Goal: Information Seeking & Learning: Learn about a topic

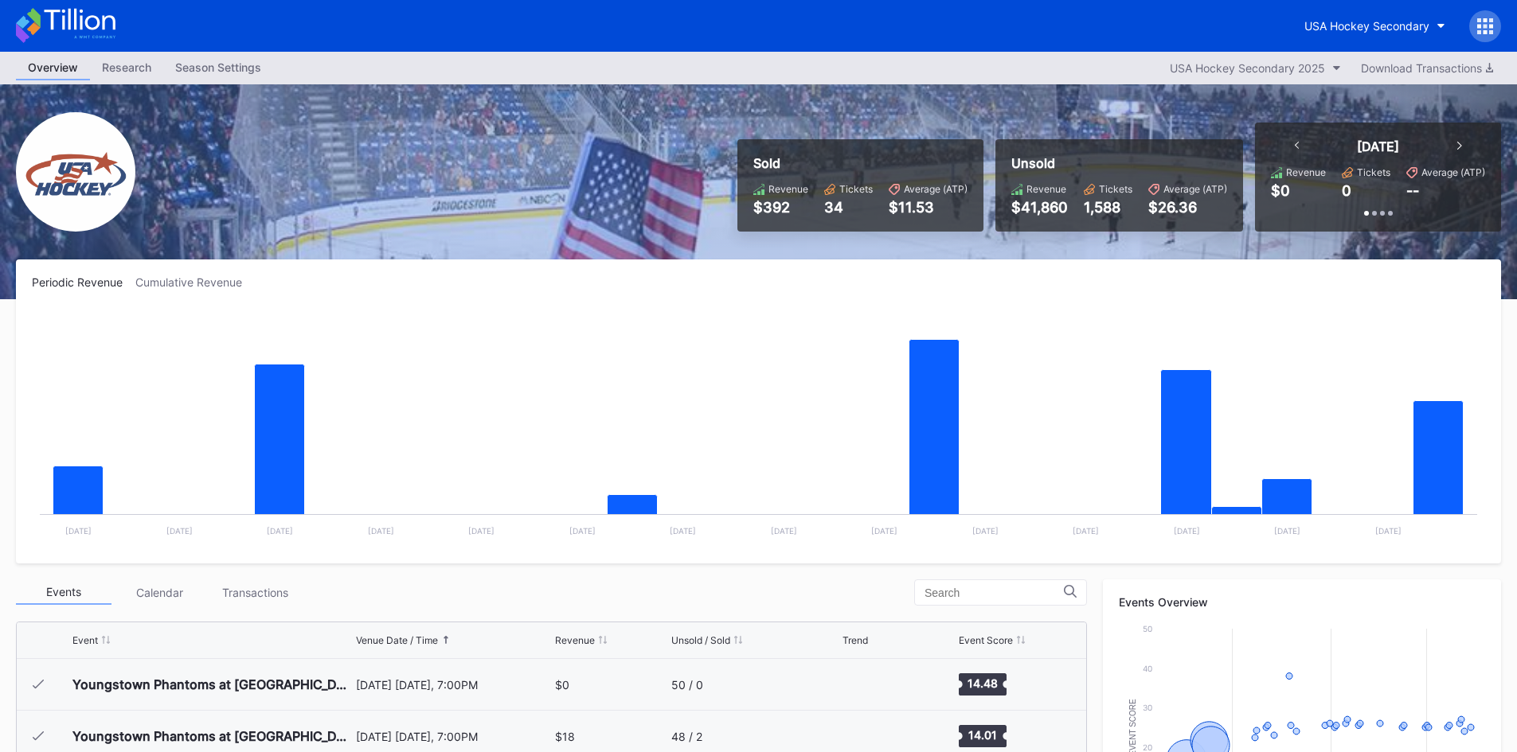
scroll to position [207, 0]
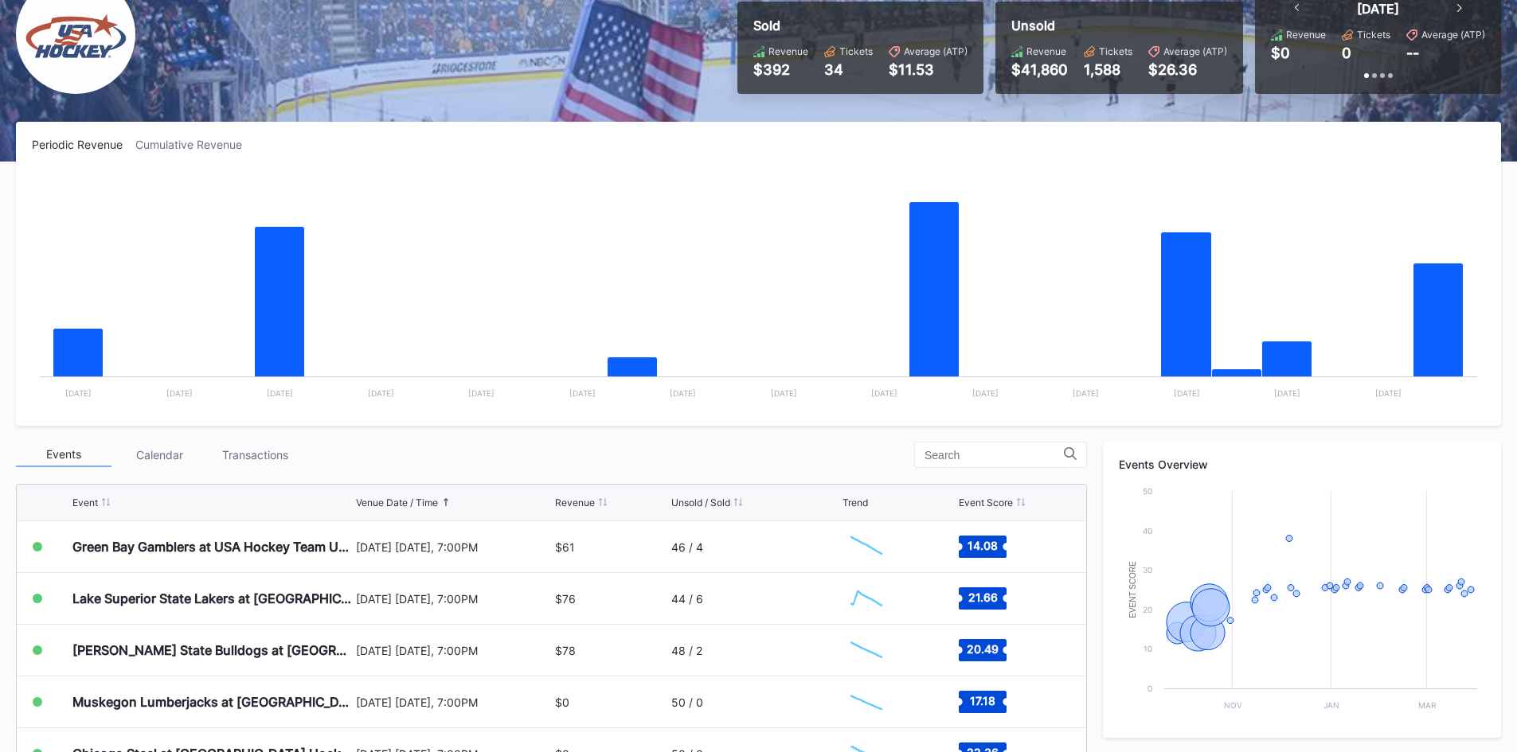
scroll to position [159, 0]
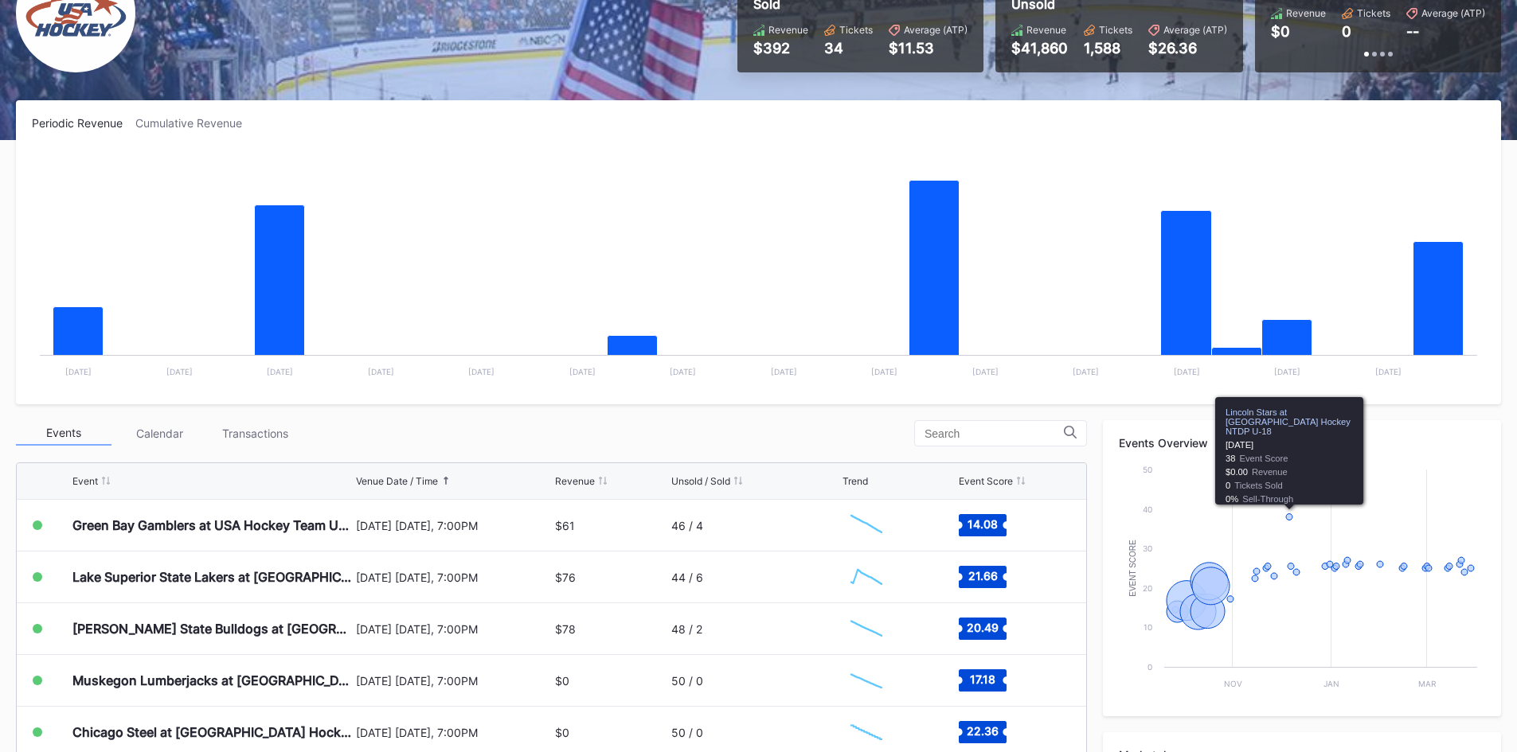
click at [787, 386] on rect "Chart title" at bounding box center [758, 269] width 1453 height 239
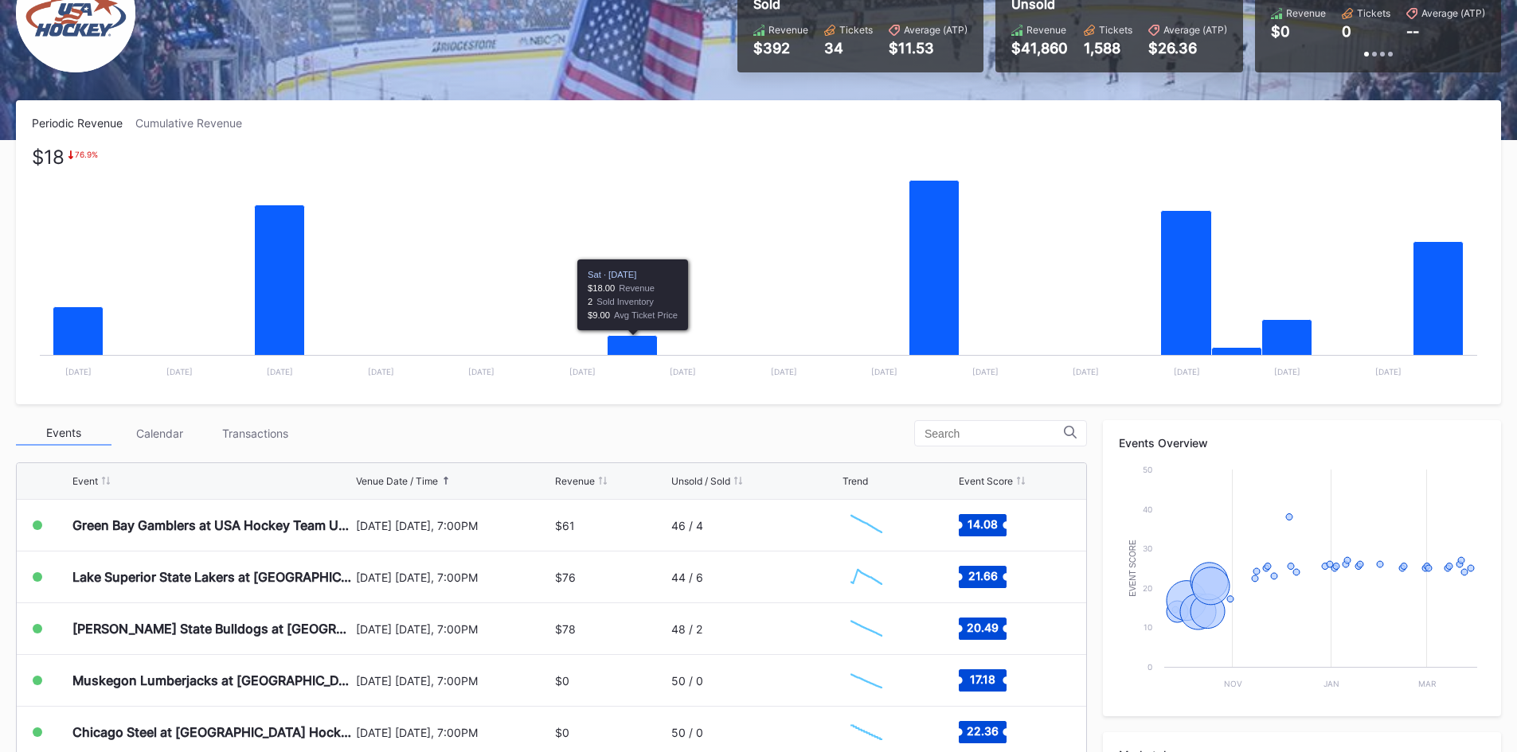
scroll to position [239, 0]
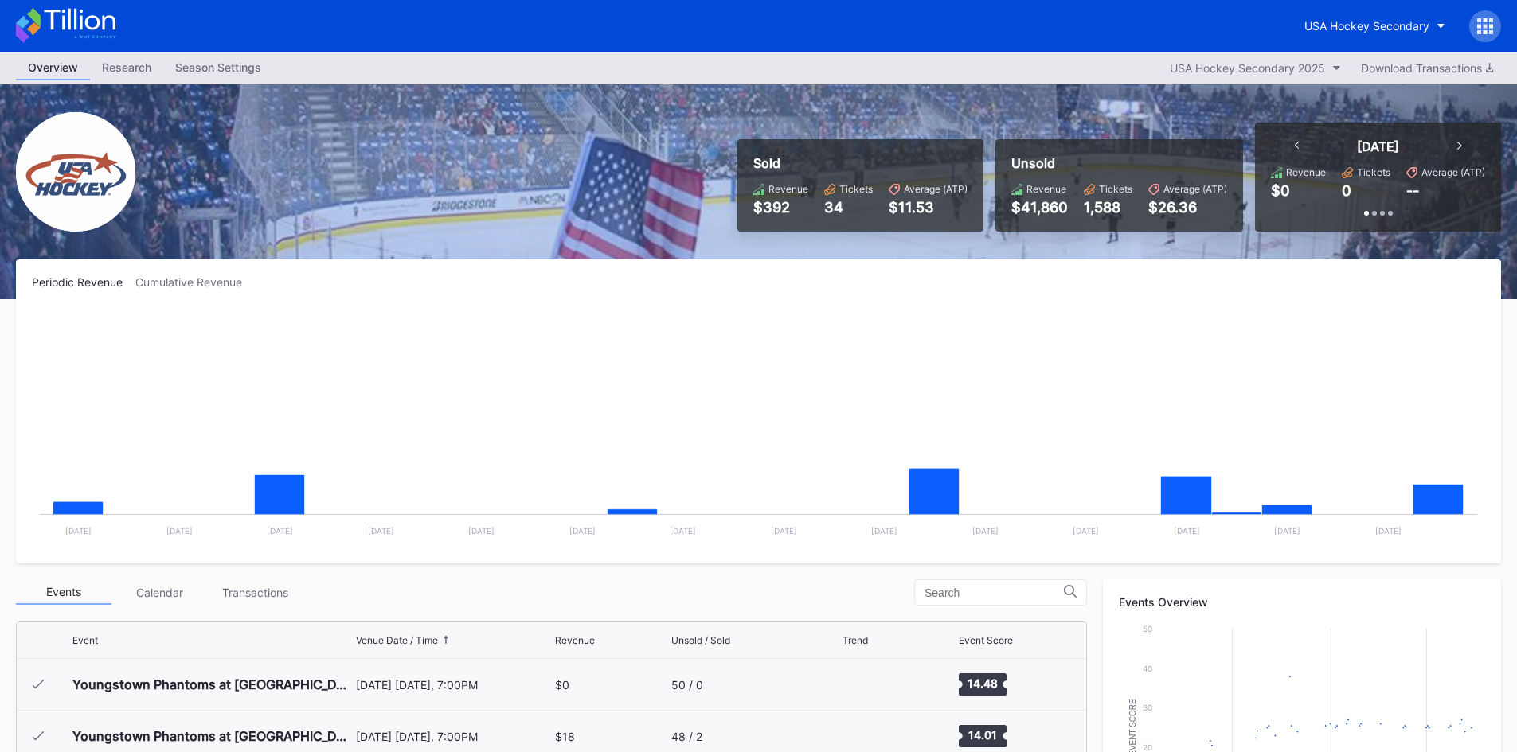
scroll to position [207, 0]
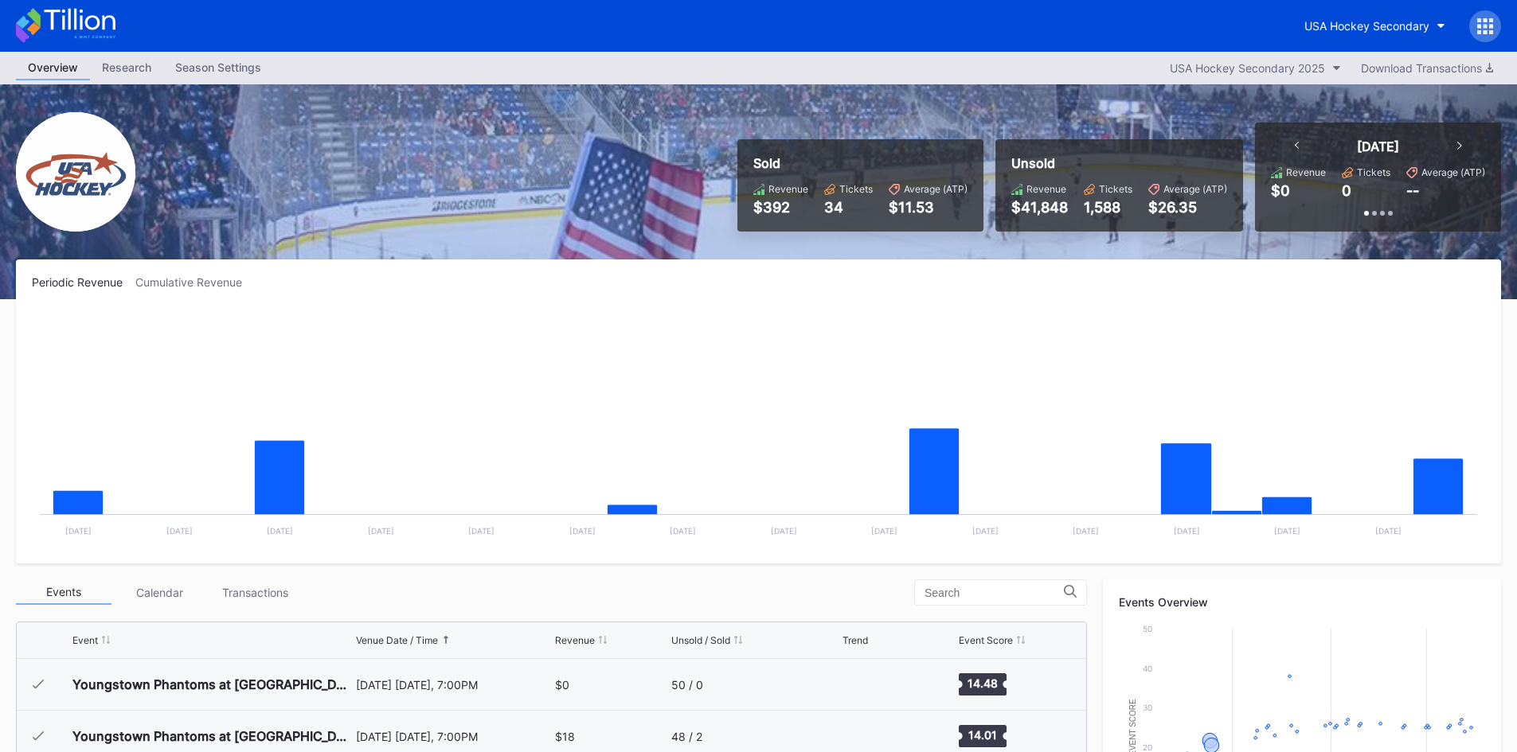
scroll to position [207, 0]
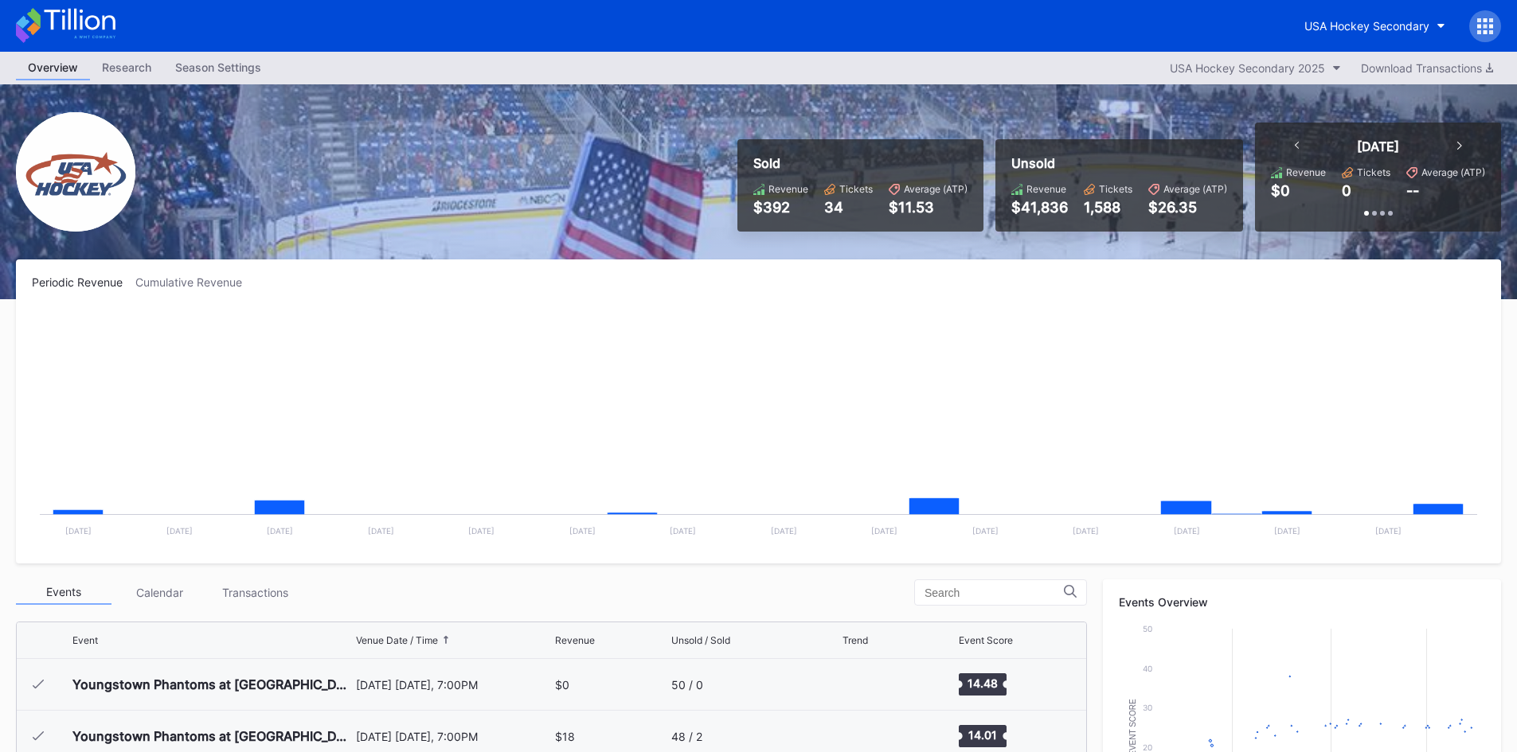
scroll to position [207, 0]
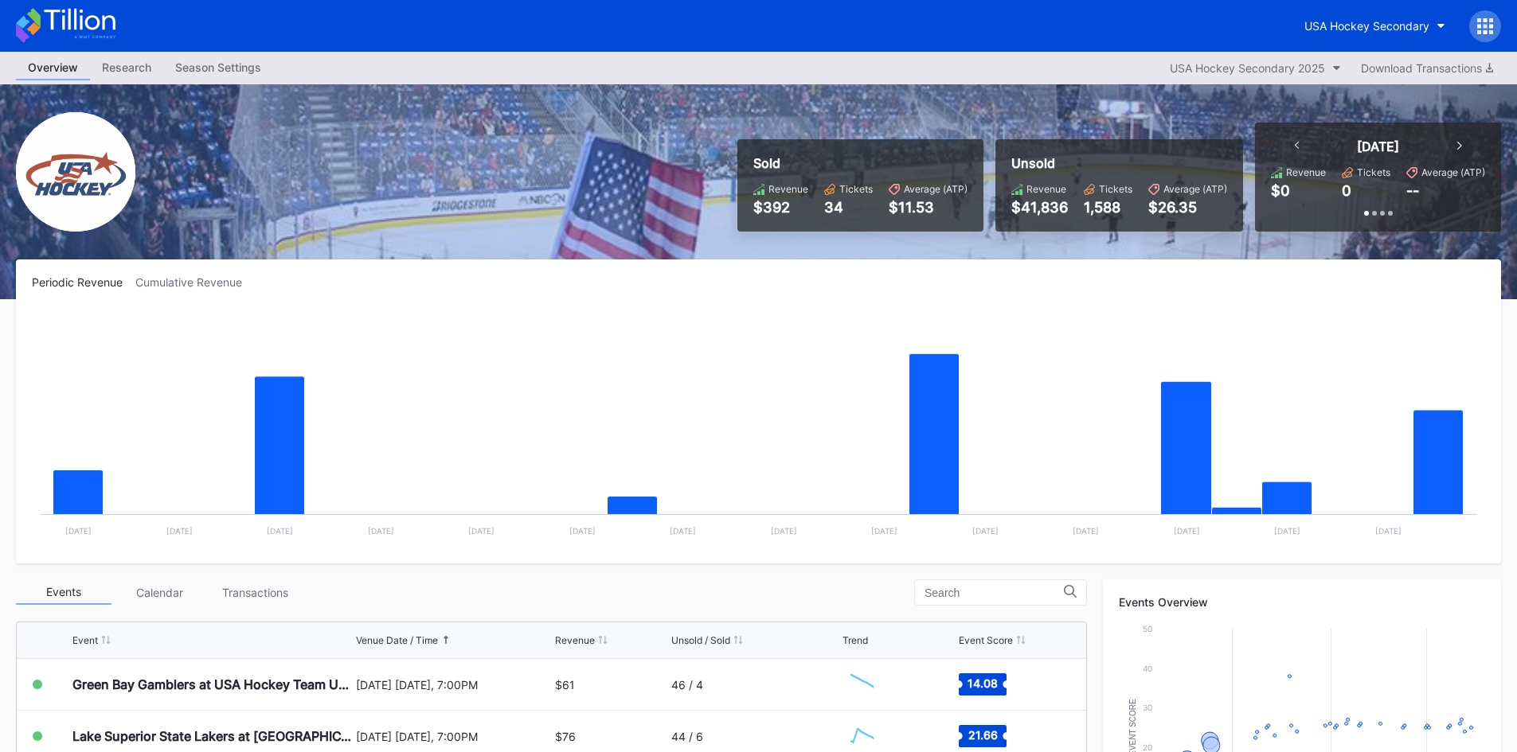
scroll to position [80, 0]
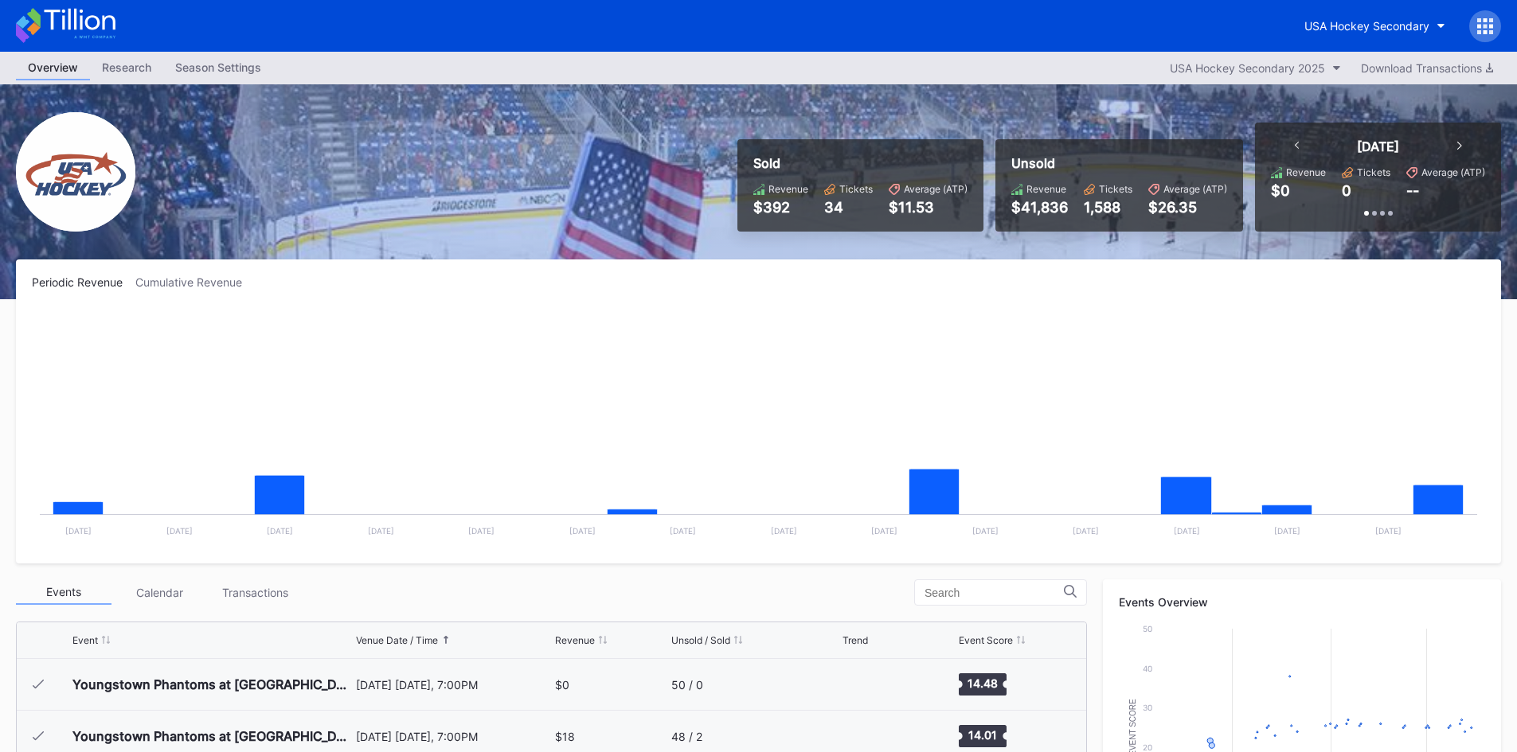
scroll to position [207, 0]
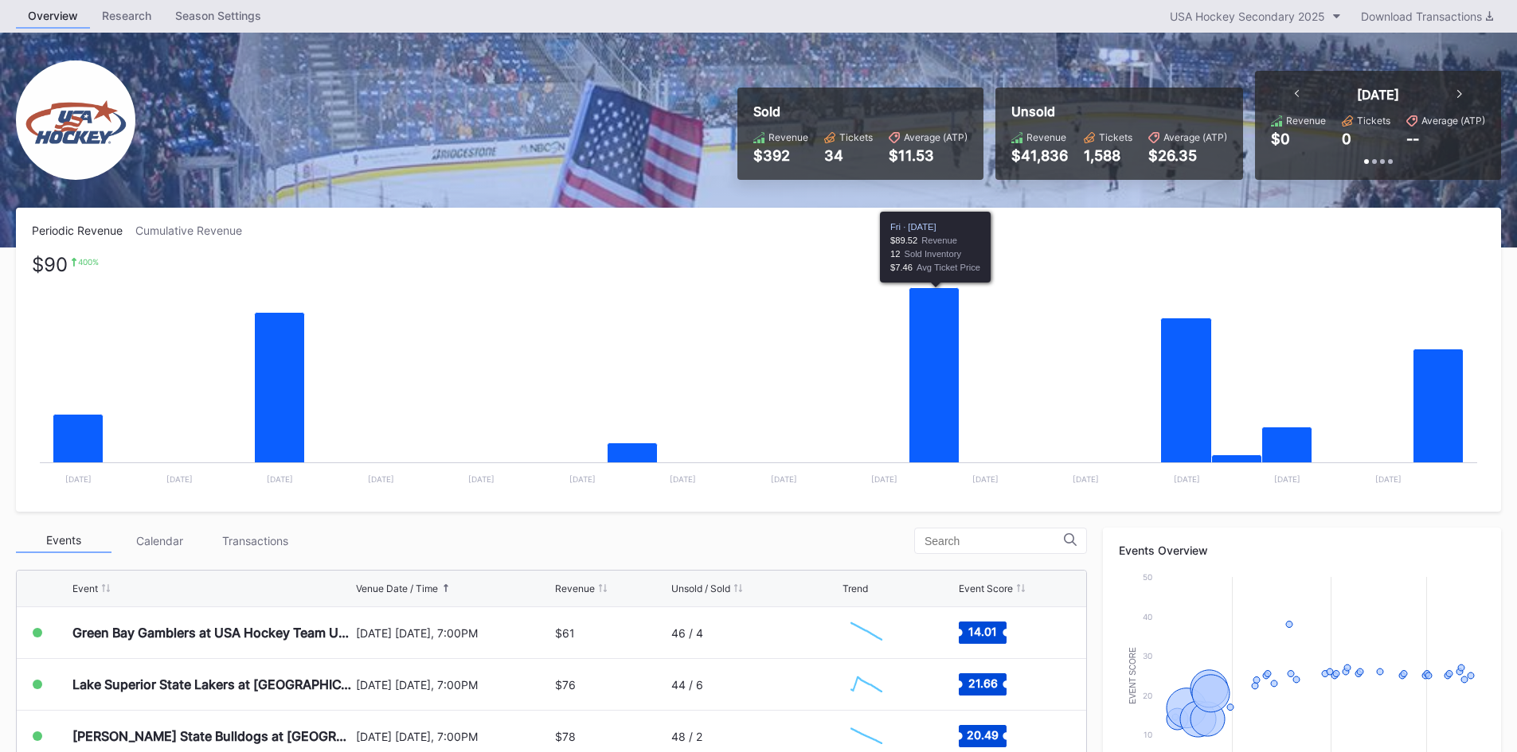
scroll to position [80, 0]
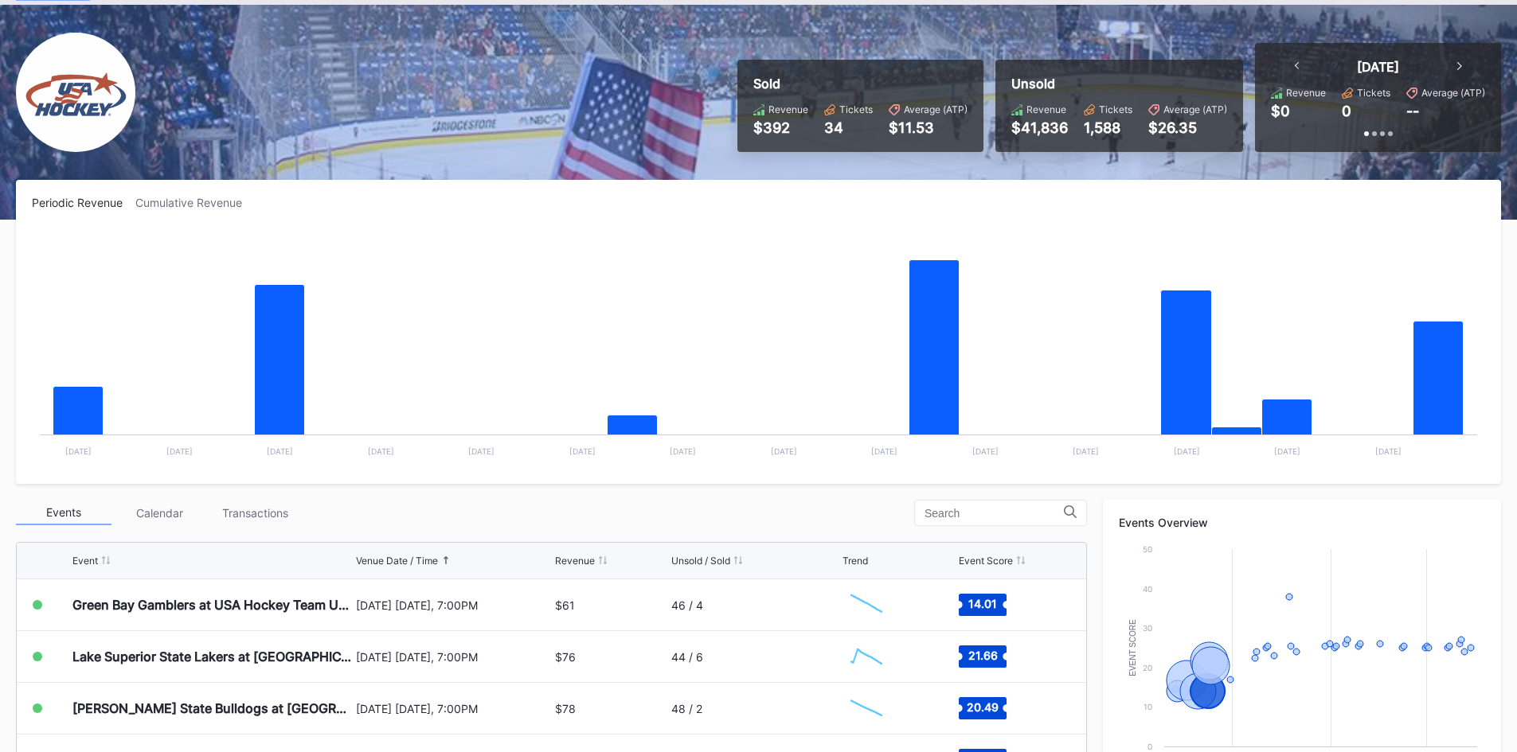
click at [693, 498] on div "Periodic Revenue Cumulative Revenue Created with Highcharts 11.2.0 Chart title …" at bounding box center [758, 652] width 1517 height 944
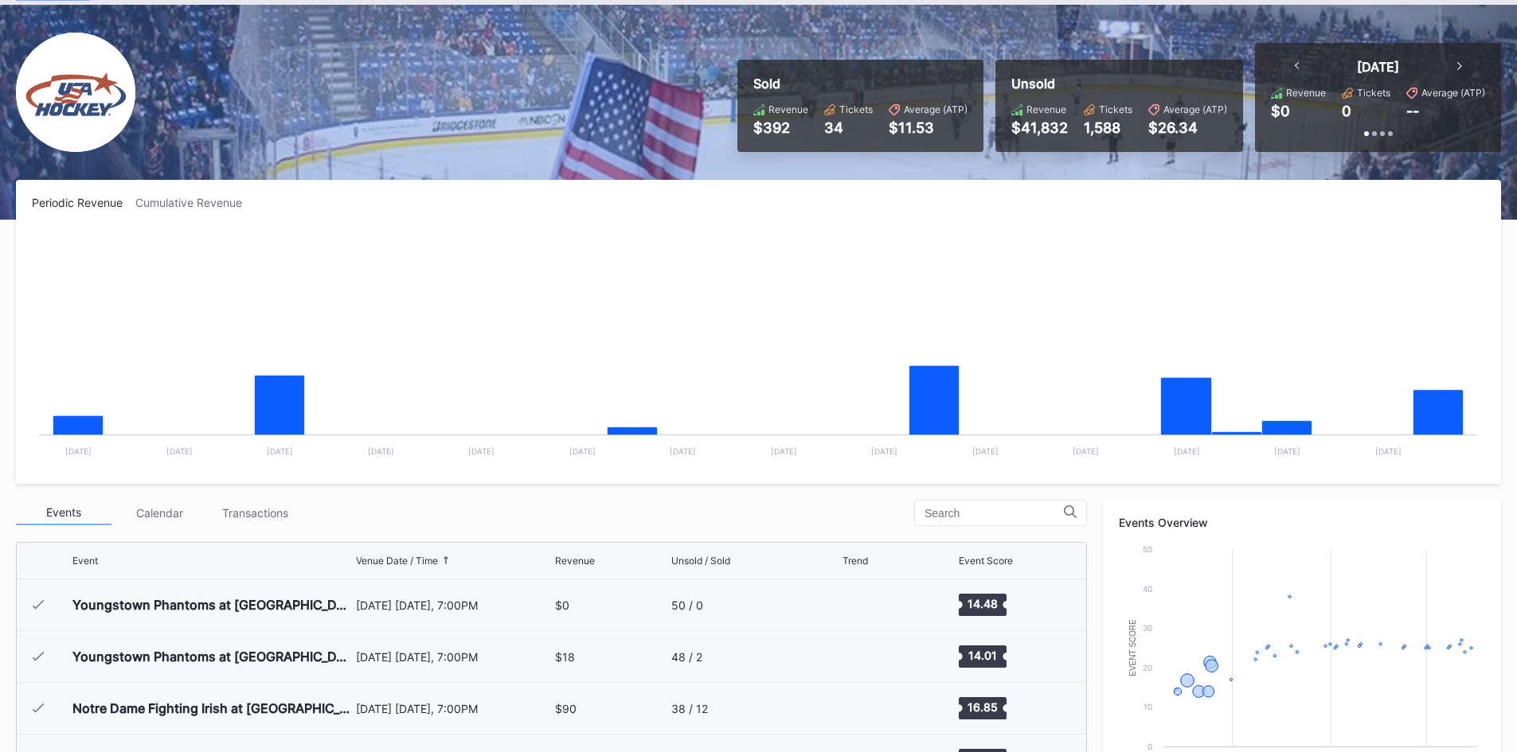
scroll to position [207, 0]
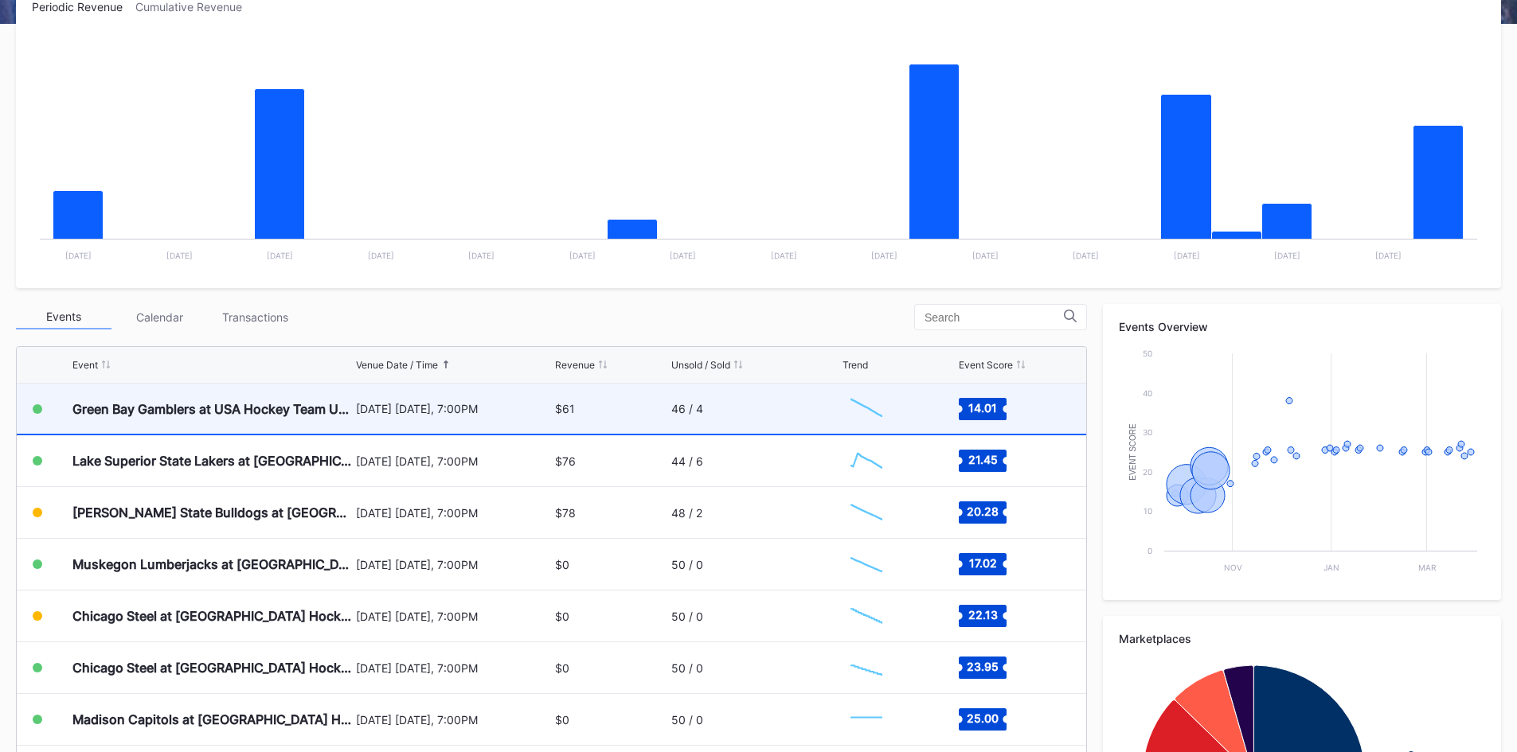
scroll to position [318, 0]
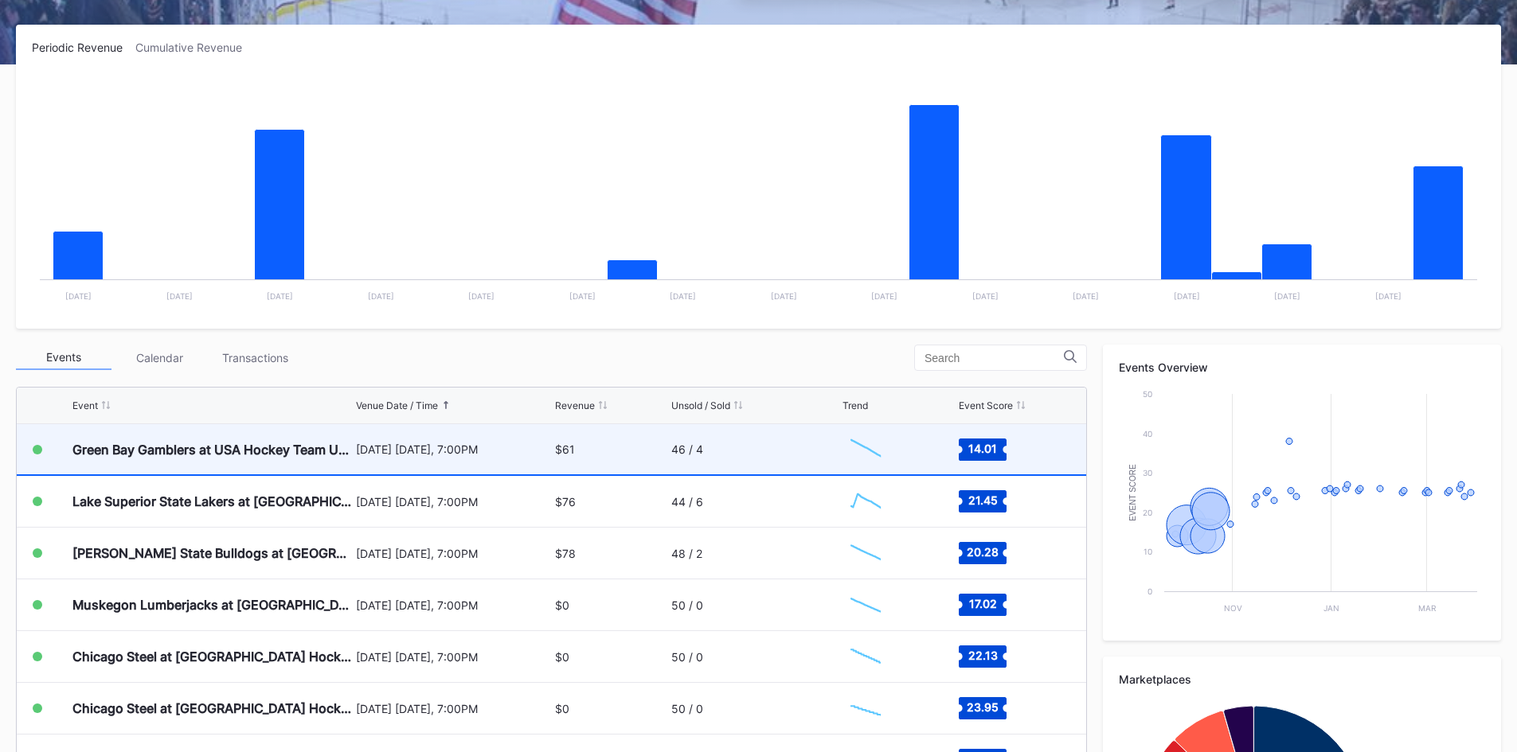
scroll to position [239, 0]
